Goal: Information Seeking & Learning: Learn about a topic

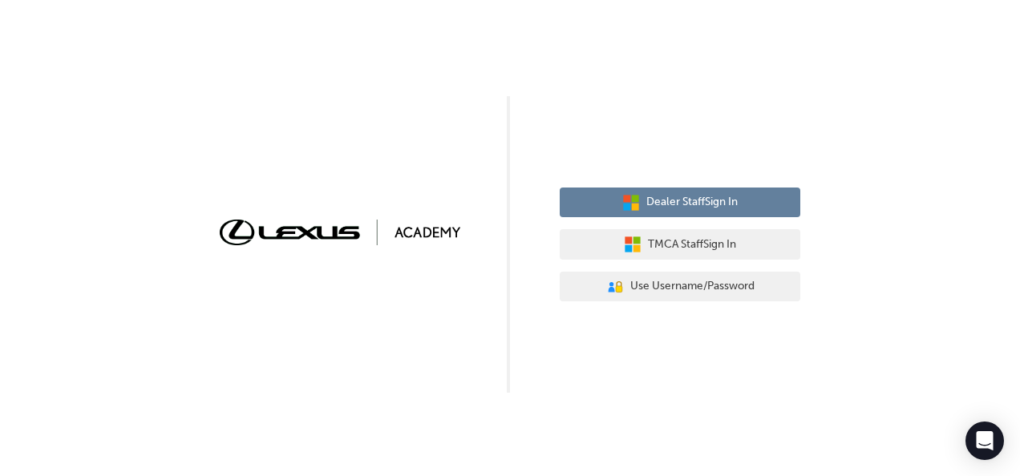
click at [643, 207] on button "Dealer Staff Sign In" at bounding box center [679, 203] width 240 height 30
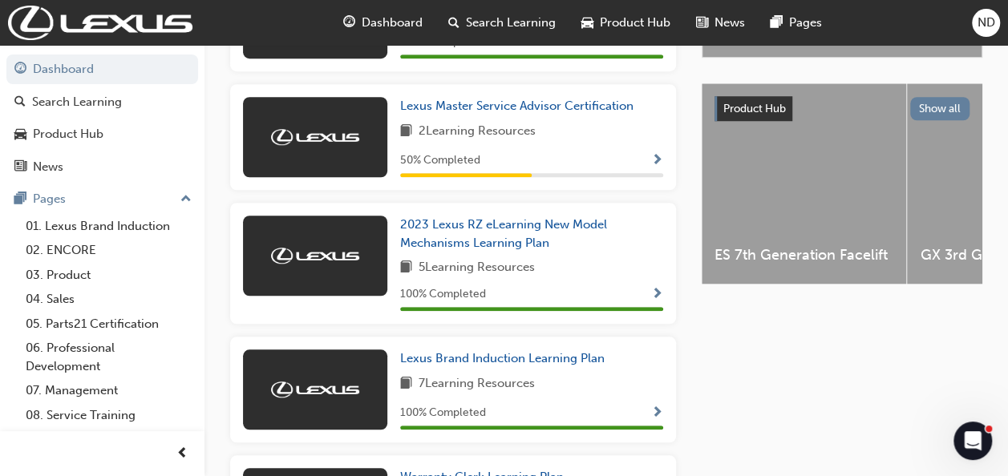
scroll to position [579, 0]
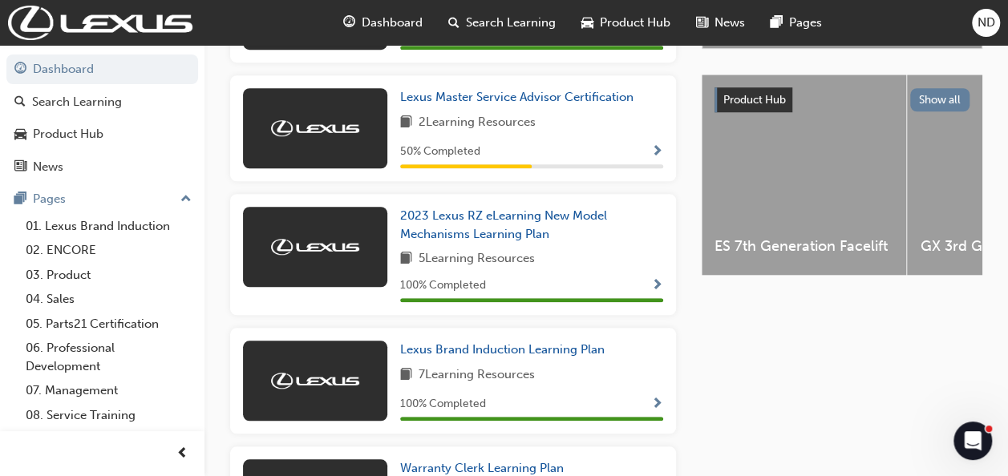
click at [513, 114] on div "Lexus Master Service Advisor Certification 2 Learning Resources 50 % Completed" at bounding box center [531, 128] width 263 height 80
click at [515, 104] on span "Lexus Master Service Advisor Certification" at bounding box center [516, 97] width 233 height 14
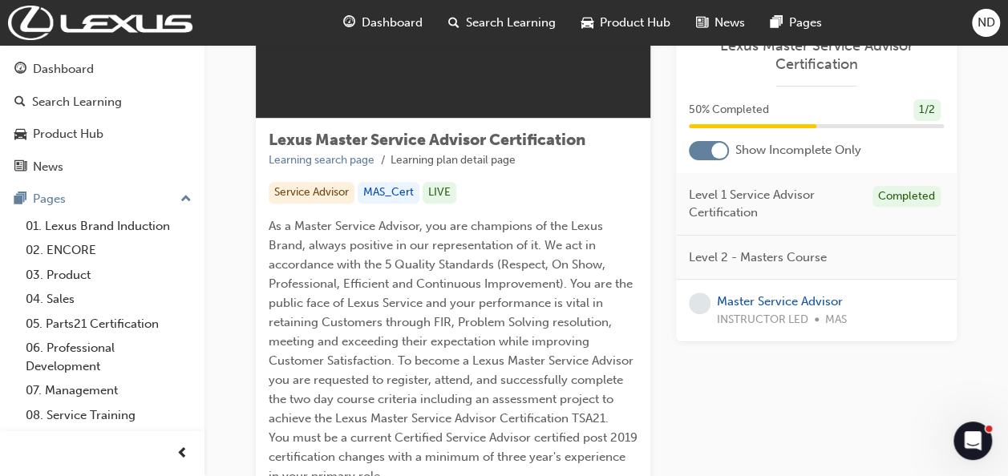
scroll to position [193, 0]
